Goal: Check status: Check status

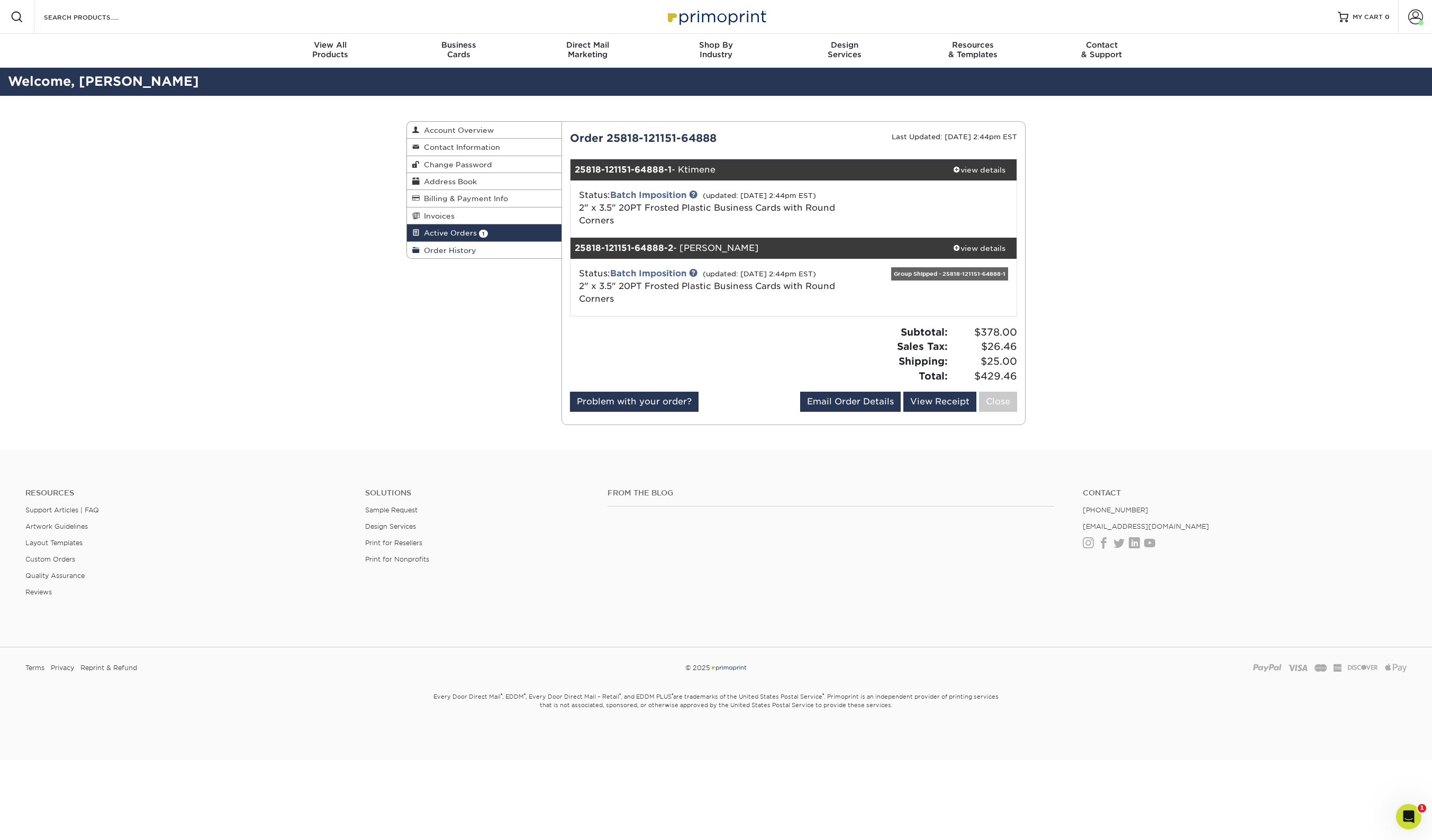
click at [450, 247] on span "Order History" at bounding box center [448, 250] width 57 height 9
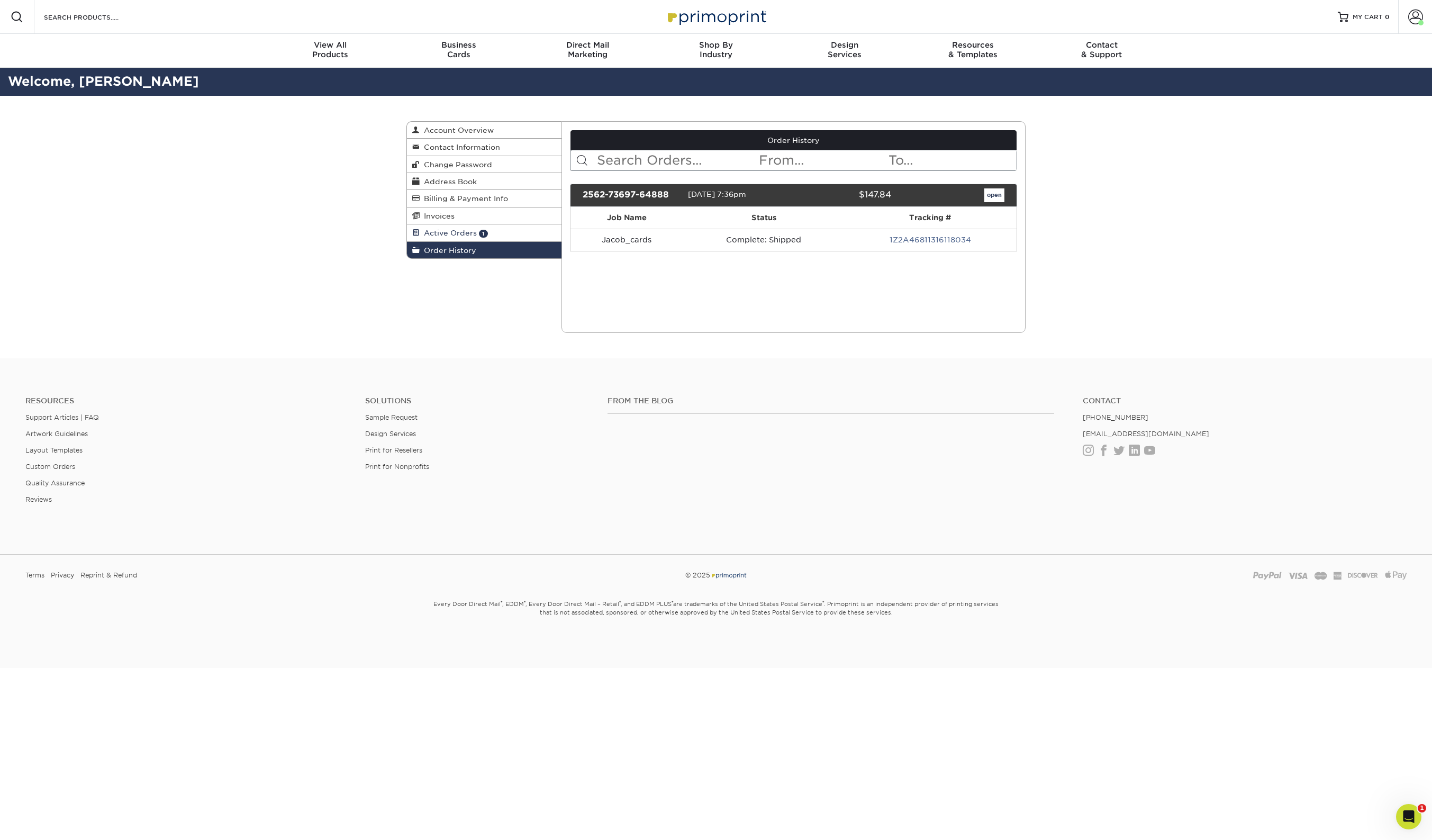
click at [450, 236] on span "Active Orders" at bounding box center [448, 233] width 57 height 9
